Goal: Task Accomplishment & Management: Complete application form

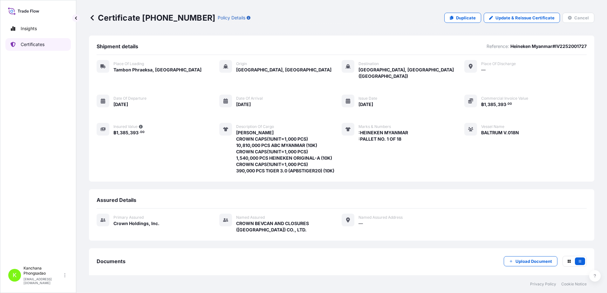
click at [30, 45] on p "Certificates" at bounding box center [33, 44] width 24 height 6
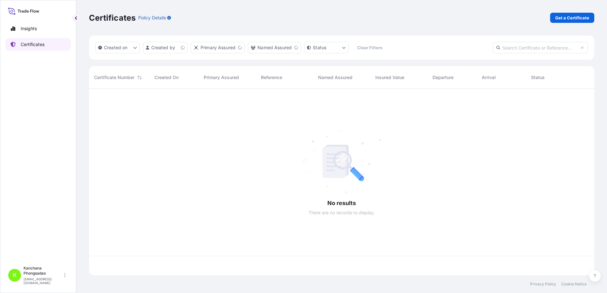
scroll to position [184, 500]
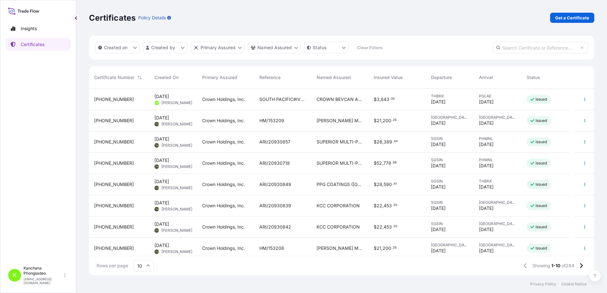
click at [126, 98] on div "31483-293-1" at bounding box center [119, 99] width 50 height 6
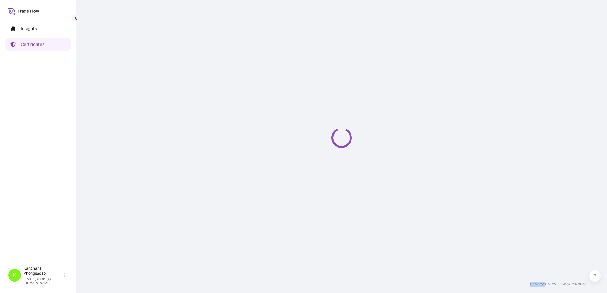
click at [126, 98] on div "Loading" at bounding box center [342, 138] width 506 height 276
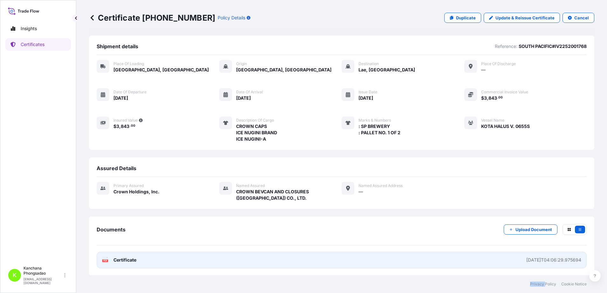
click at [123, 263] on span "Certificate" at bounding box center [125, 260] width 23 height 6
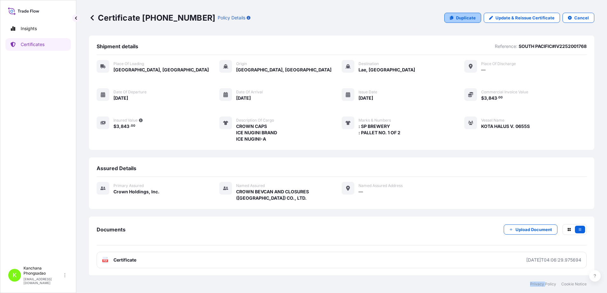
click at [454, 14] on link "Duplicate" at bounding box center [463, 18] width 37 height 10
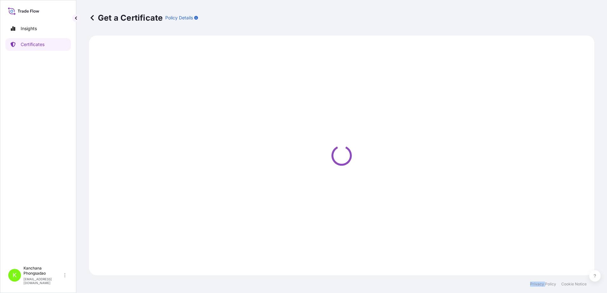
select select "Road / Inland"
select select "Sea"
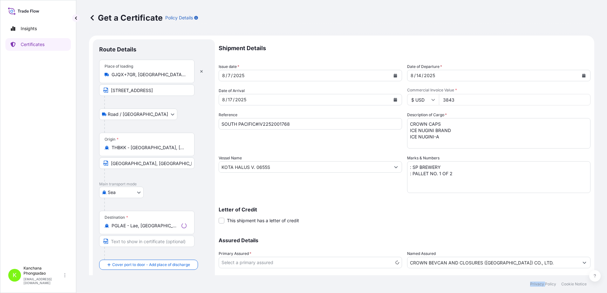
select select "31483"
click at [295, 123] on input "SOUTH PACIFIC#IV2252001768" at bounding box center [310, 123] width 183 height 11
type input "SOUTH PACIFIC#IV2252001767"
click at [177, 76] on input "GJQX+7GR, Phraeksa, Mueang Samut Prakan District, Samut Prakan 10280, Thailand" at bounding box center [149, 75] width 75 height 6
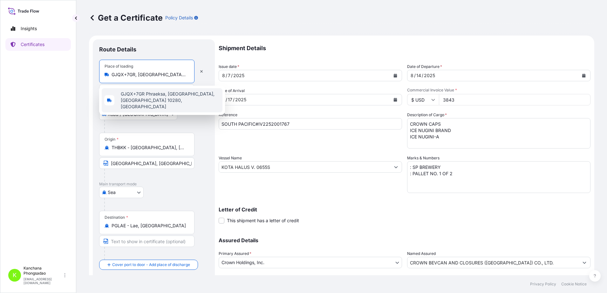
click at [176, 100] on span "GJQX+7GR Phraeksa, Mueang Samut Prakan District, Samut Prakan 10280, Thailand" at bounding box center [170, 100] width 99 height 19
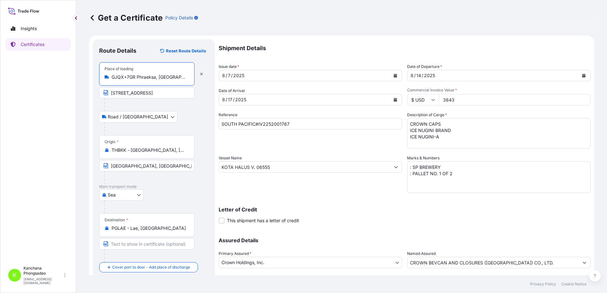
click at [156, 79] on input "GJQX+7GR Phraeksa, Mueang Samut Prakan District, Samut Prakan 10280, Thailand" at bounding box center [149, 77] width 75 height 6
drag, startPoint x: 136, startPoint y: 77, endPoint x: 108, endPoint y: 78, distance: 28.6
click at [108, 78] on div "GJQX+7GR Phraeksa, Mueang Samut Prakan District, Samut Prakan 10280, Thailand" at bounding box center [147, 77] width 85 height 6
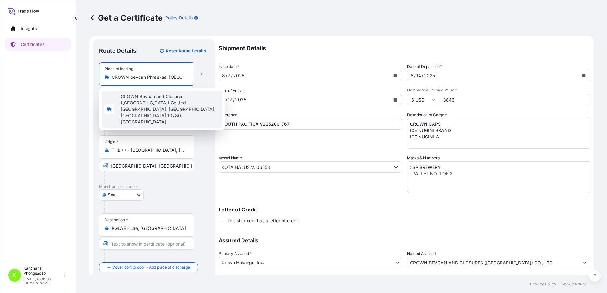
click at [156, 96] on span "CROWN Bevcan and Closures (Thailand) Co.,Ltd., Phraeksa, Mueang Samut Prakan Di…" at bounding box center [170, 109] width 99 height 32
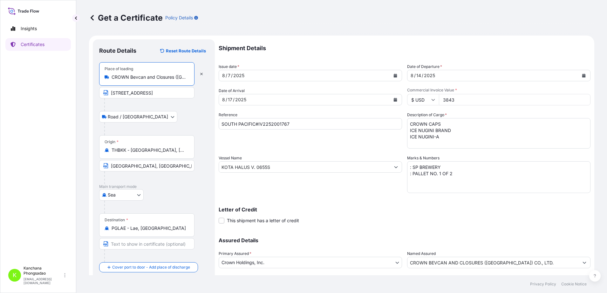
type input "CROWN Bevcan and Closures (Thailand) Co.,Ltd., Phraeksa, Mueang Samut Prakan Di…"
click at [137, 228] on input "PGLAE - Lae, Papua New Guinea" at bounding box center [149, 228] width 75 height 6
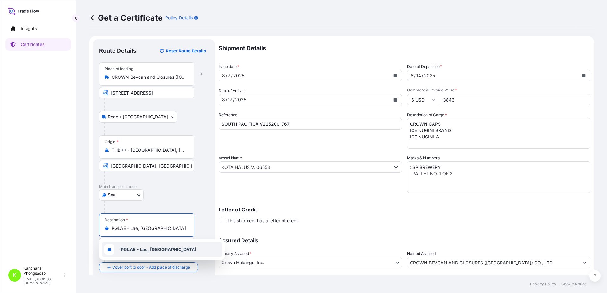
drag, startPoint x: 181, startPoint y: 228, endPoint x: 130, endPoint y: 231, distance: 51.3
click at [130, 231] on input "PGLAE - Lae, Papua New Guinea" at bounding box center [149, 228] width 75 height 6
type input "P"
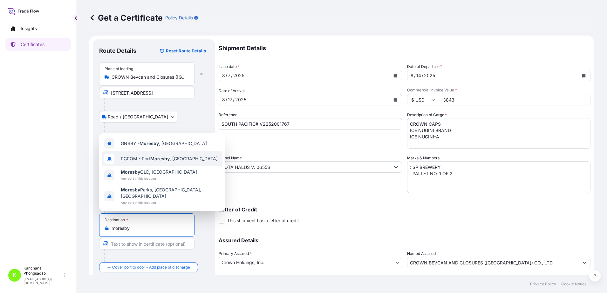
click at [179, 162] on span "PGPOM - Port Moresby , Papua New Guinea" at bounding box center [169, 159] width 97 height 6
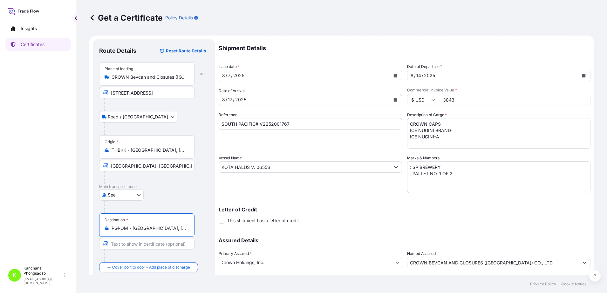
type input "PGPOM - Port Moresby, Papua New Guinea"
click at [307, 124] on input "SOUTH PACIFIC#IV2252001767" at bounding box center [310, 123] width 183 height 11
click at [457, 101] on input "3843" at bounding box center [515, 99] width 152 height 11
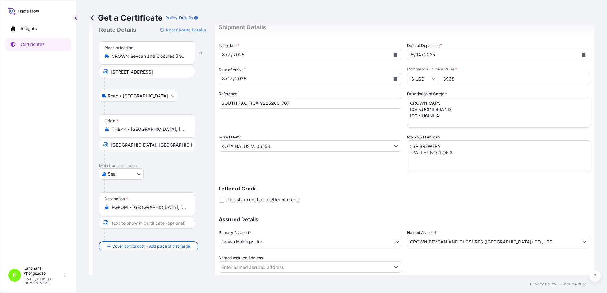
scroll to position [40, 0]
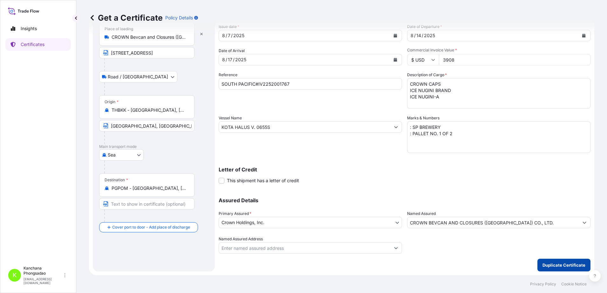
type input "3908"
click at [554, 265] on p "Duplicate Certificate" at bounding box center [564, 265] width 43 height 6
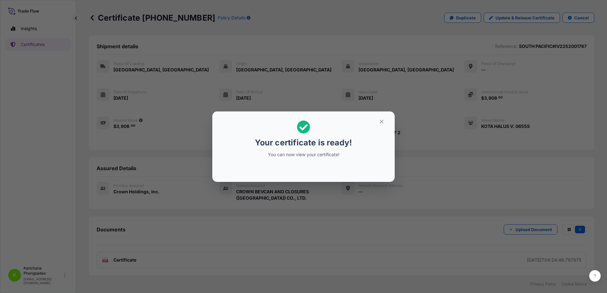
click at [128, 259] on div "Your certificate is ready! You can now view your certificate!" at bounding box center [303, 146] width 607 height 293
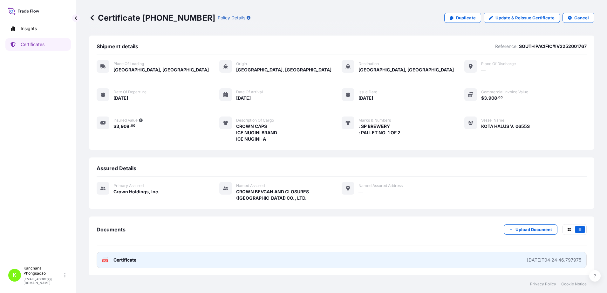
click at [142, 262] on link "PDF Certificate 2025-08-15T04:24:46.797975" at bounding box center [342, 260] width 490 height 17
